Goal: Transaction & Acquisition: Purchase product/service

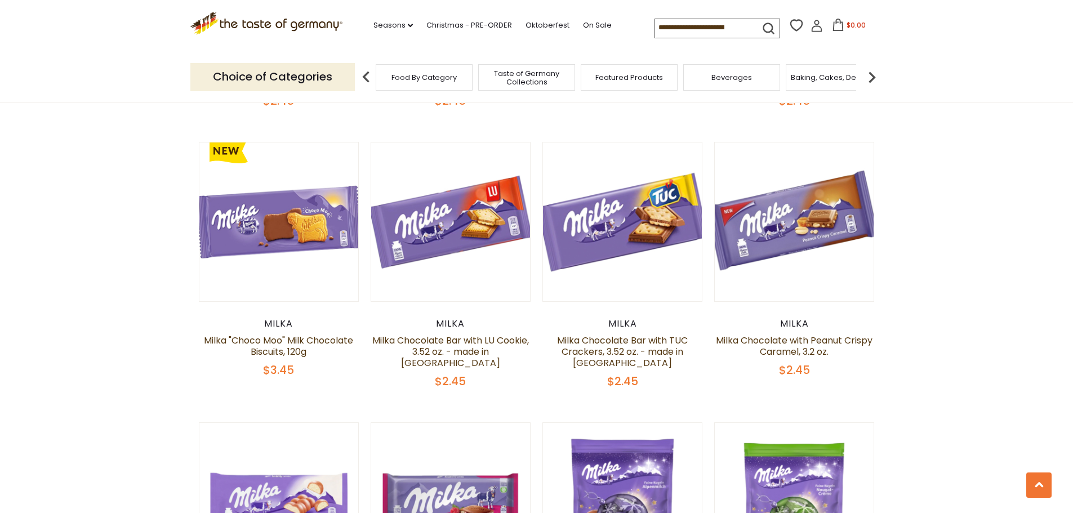
scroll to position [676, 0]
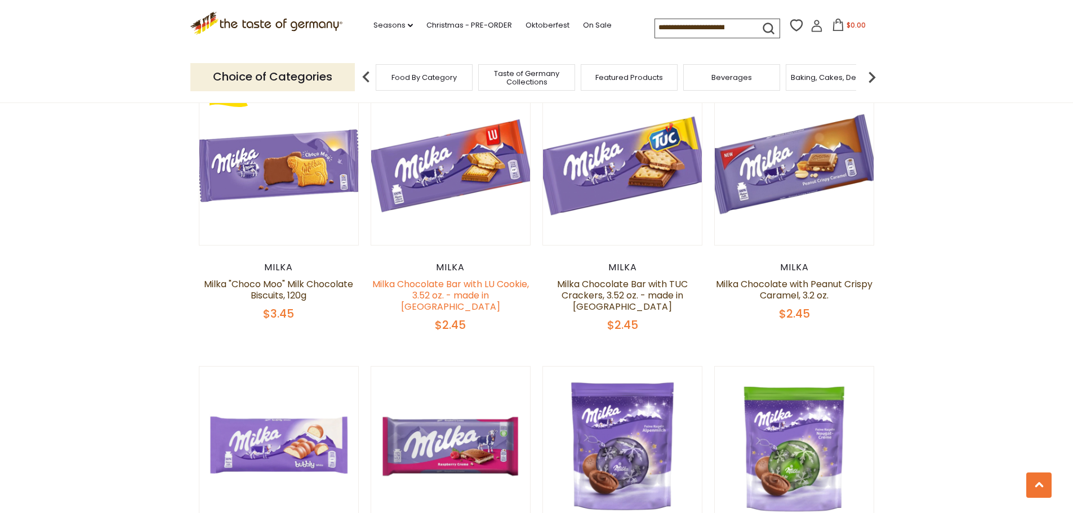
click at [379, 283] on link "Milka Chocolate Bar with LU Cookie, 3.52 oz. - made in [GEOGRAPHIC_DATA]" at bounding box center [450, 295] width 157 height 35
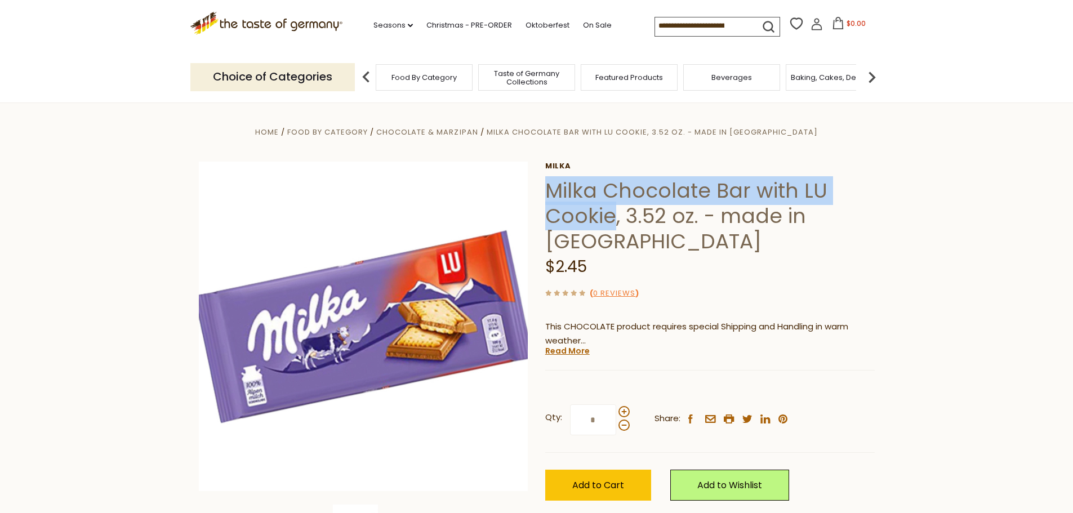
drag, startPoint x: 547, startPoint y: 192, endPoint x: 611, endPoint y: 212, distance: 67.3
click at [611, 212] on h1 "Milka Chocolate Bar with LU Cookie, 3.52 oz. - made in [GEOGRAPHIC_DATA]" at bounding box center [709, 216] width 329 height 76
copy h1 "Milka Chocolate Bar with LU Cookie"
